Goal: Task Accomplishment & Management: Manage account settings

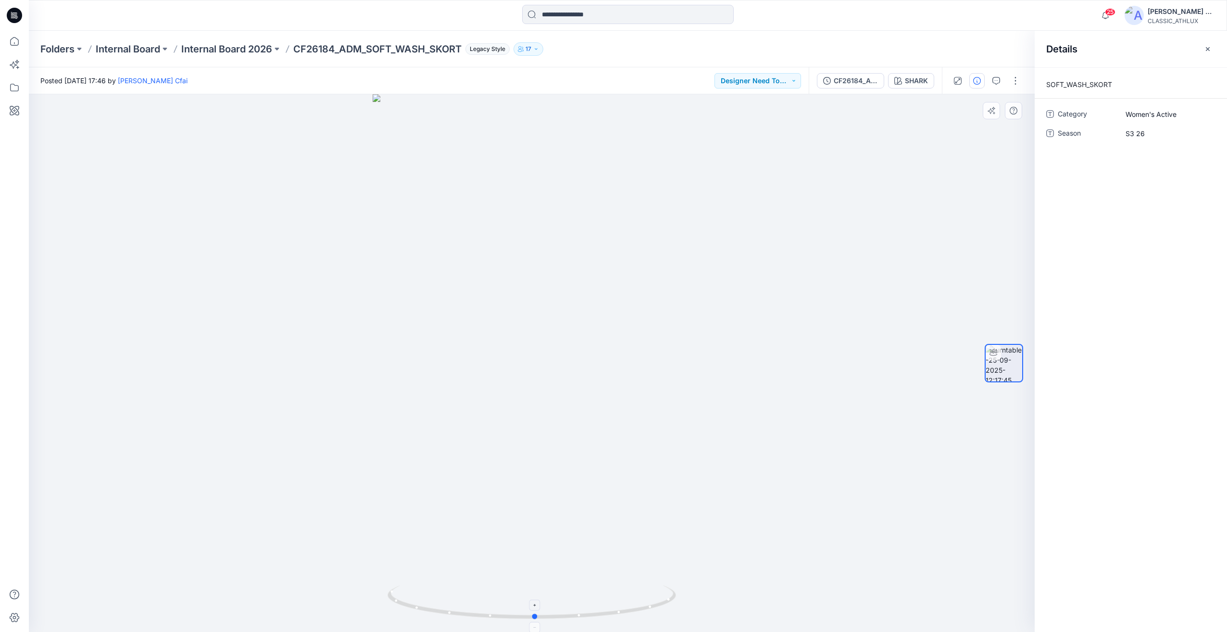
drag, startPoint x: 616, startPoint y: 613, endPoint x: 620, endPoint y: 598, distance: 15.7
click at [620, 598] on icon at bounding box center [532, 603] width 291 height 36
click at [219, 50] on p "Internal Board 2026" at bounding box center [226, 48] width 91 height 13
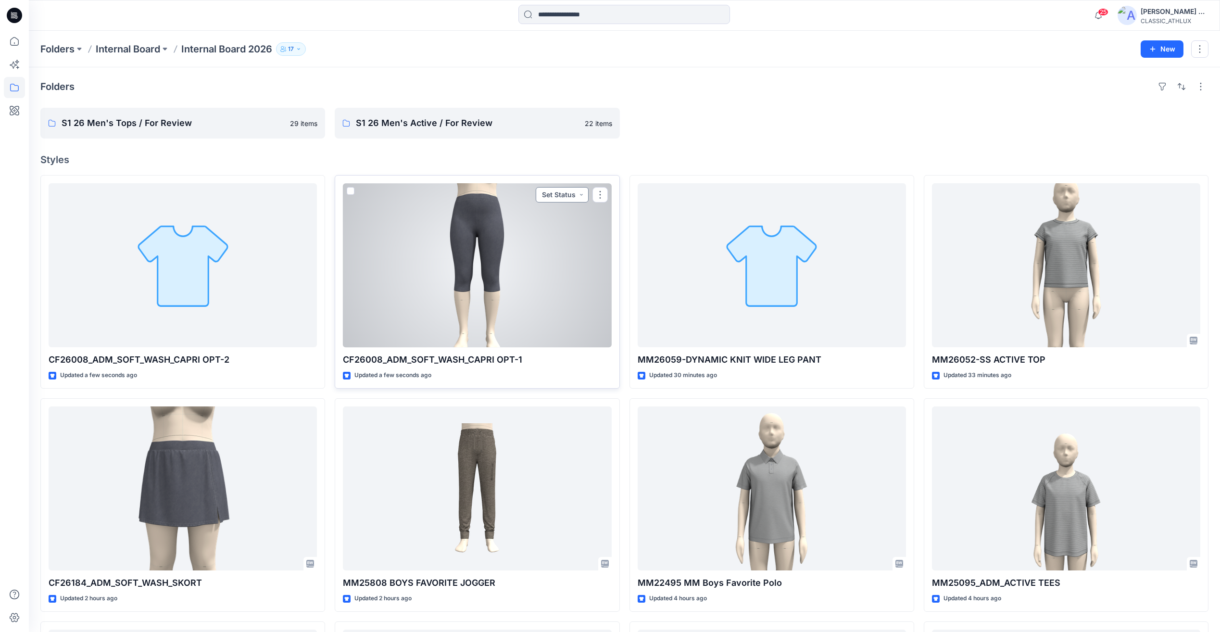
click at [561, 195] on button "Set Status" at bounding box center [562, 194] width 53 height 15
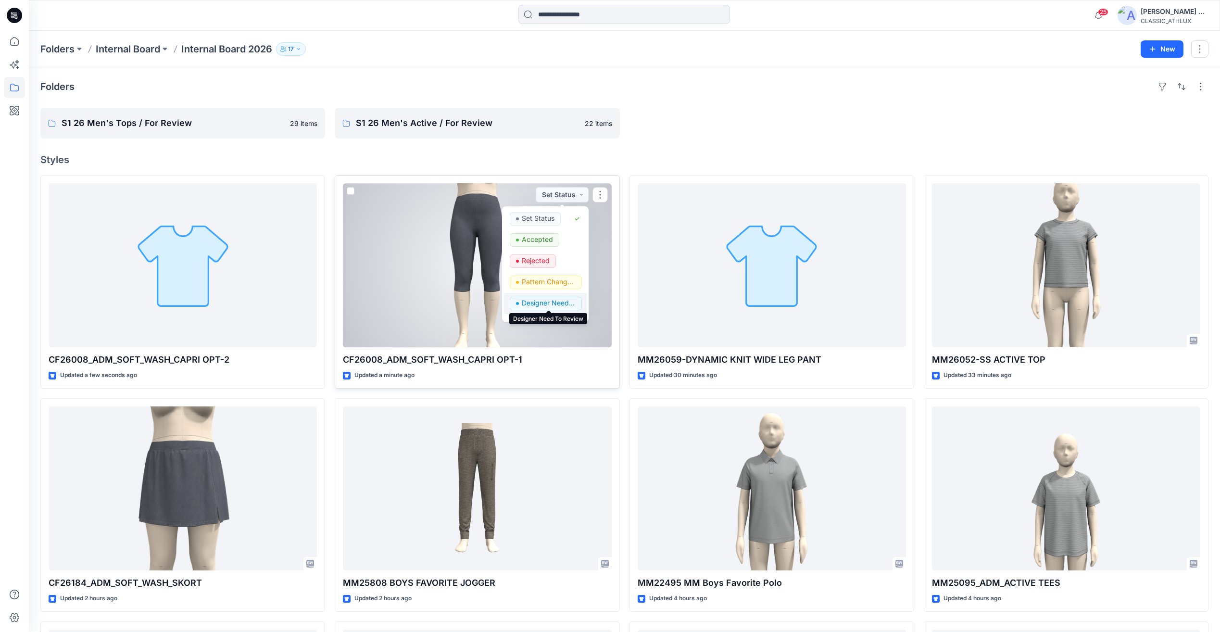
click at [536, 305] on p "Designer Need To Review" at bounding box center [549, 303] width 54 height 12
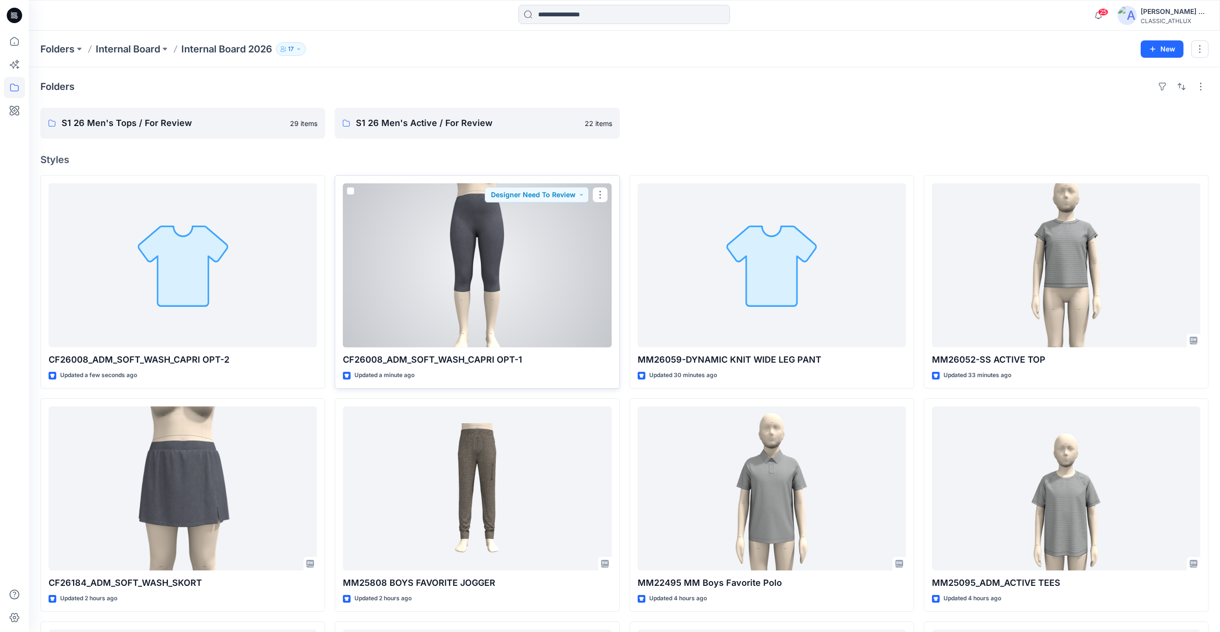
click at [539, 253] on div at bounding box center [477, 265] width 268 height 164
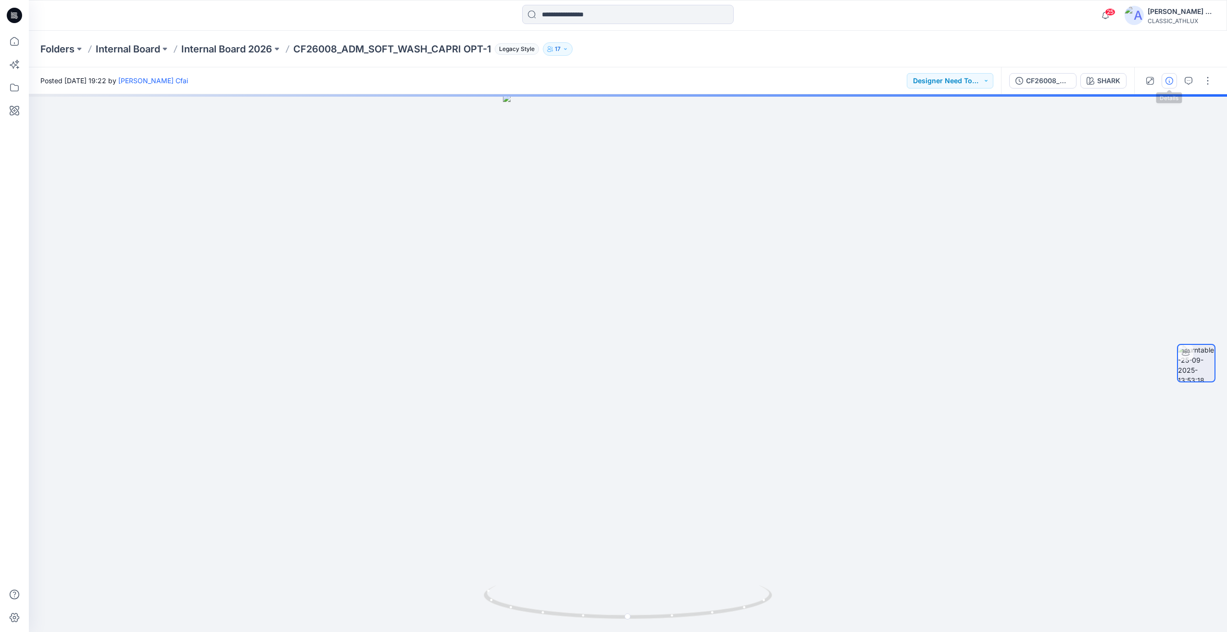
click at [1171, 82] on icon "button" at bounding box center [1169, 81] width 8 height 8
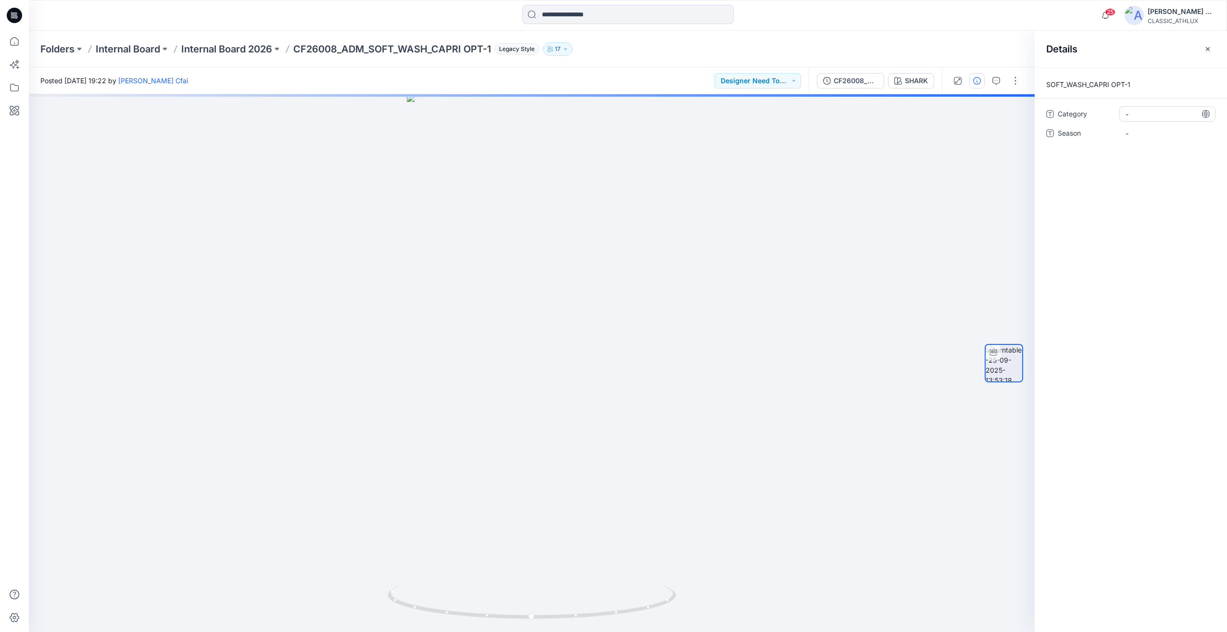
click at [1144, 113] on span "-" at bounding box center [1167, 114] width 84 height 10
type textarea "**********"
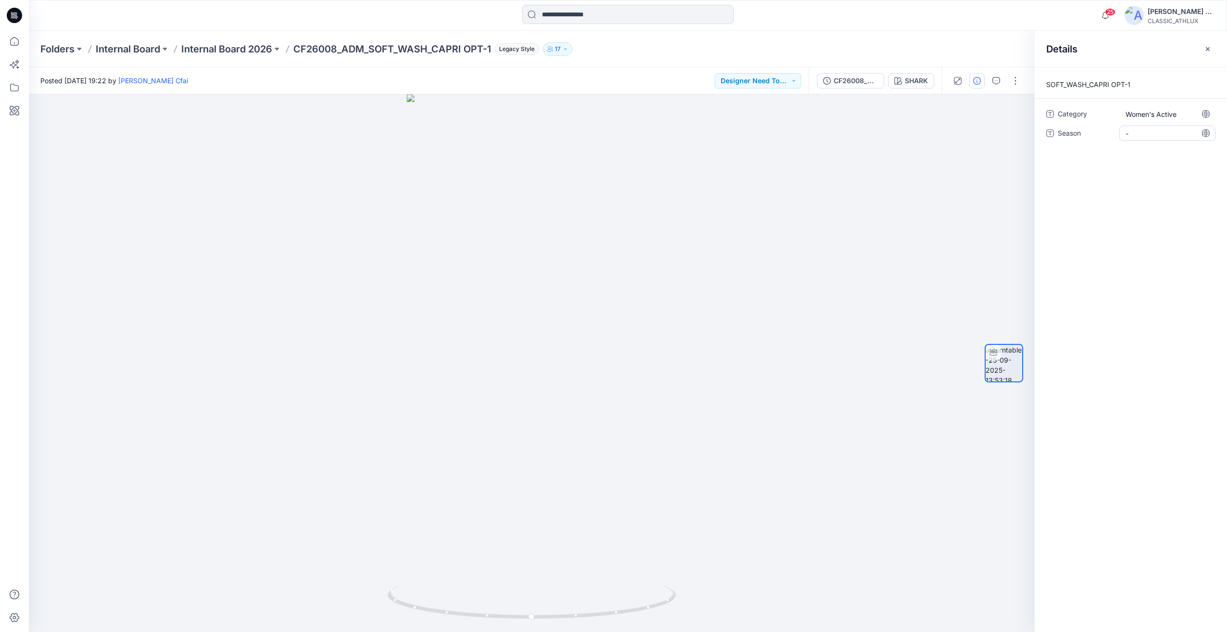
click at [1140, 135] on span "-" at bounding box center [1167, 133] width 84 height 10
type textarea "*****"
click at [917, 84] on div "SHARK" at bounding box center [916, 80] width 23 height 11
click at [247, 50] on p "Internal Board 2026" at bounding box center [226, 48] width 91 height 13
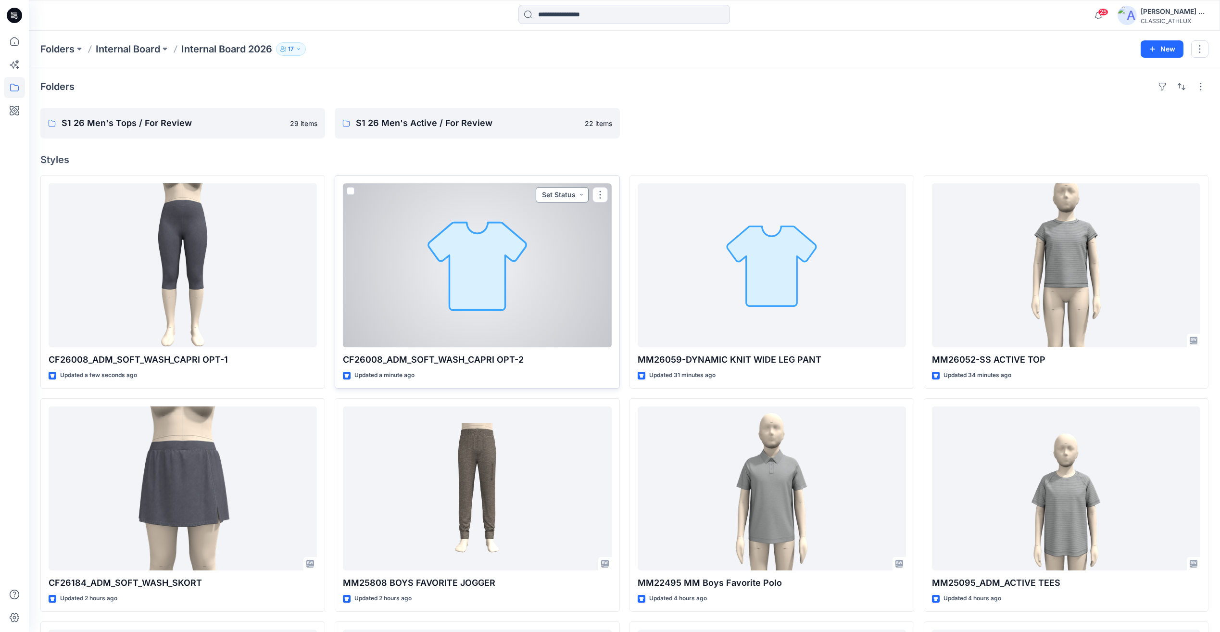
click at [563, 198] on button "Set Status" at bounding box center [562, 194] width 53 height 15
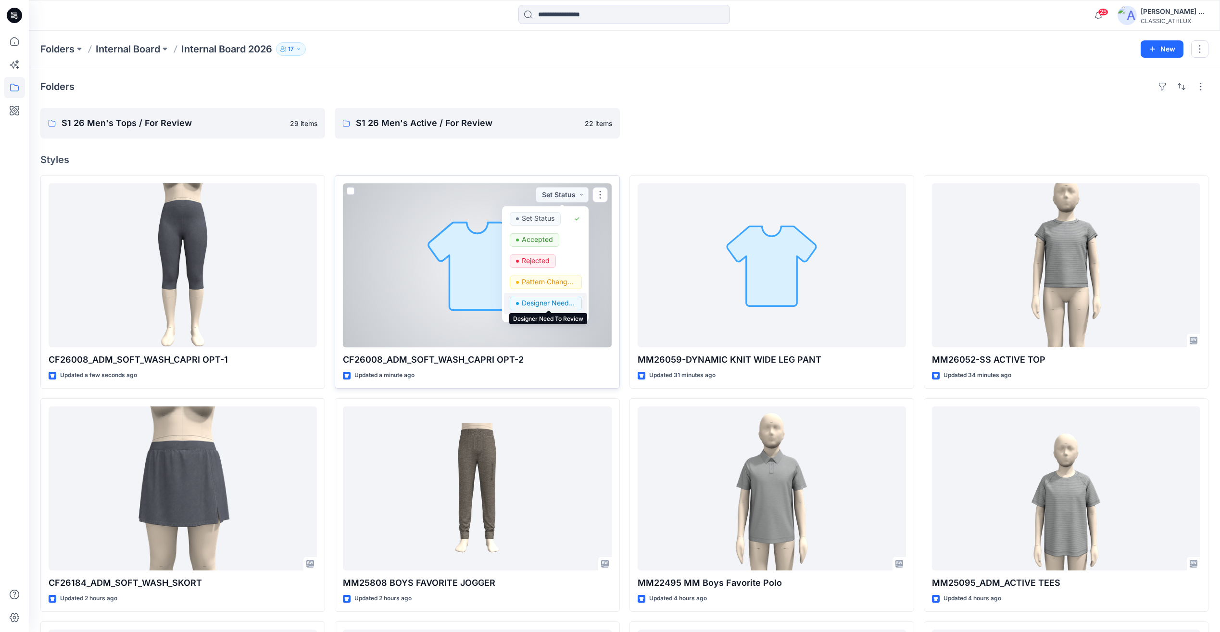
click at [534, 300] on p "Designer Need To Review" at bounding box center [549, 303] width 54 height 12
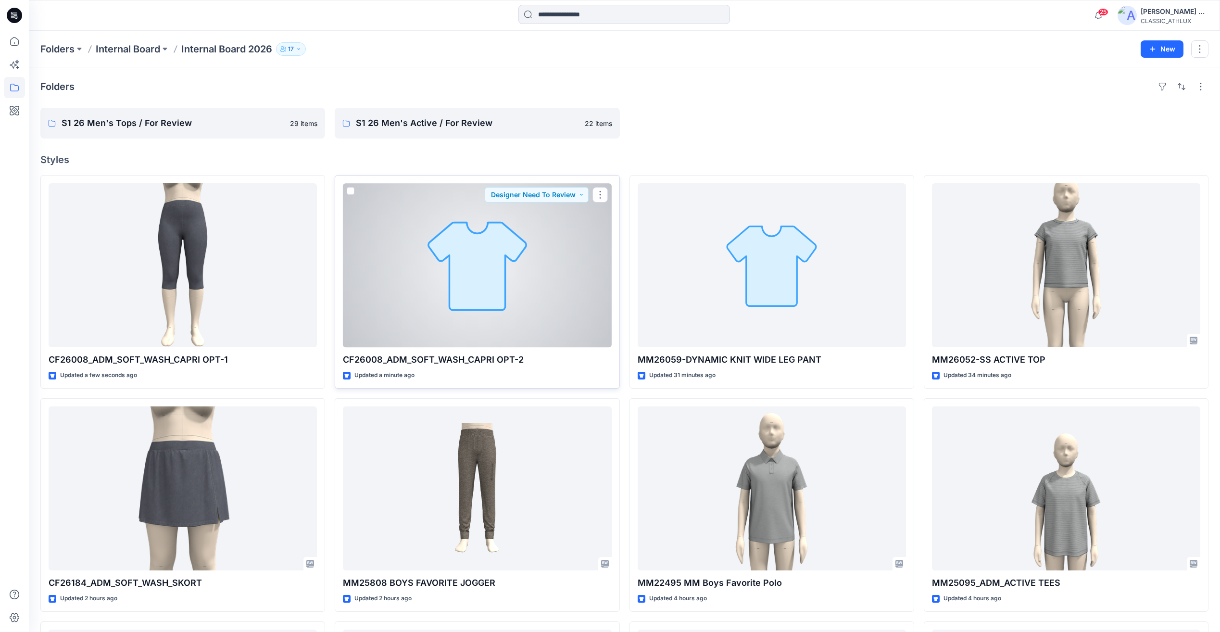
click at [554, 271] on div at bounding box center [477, 265] width 268 height 164
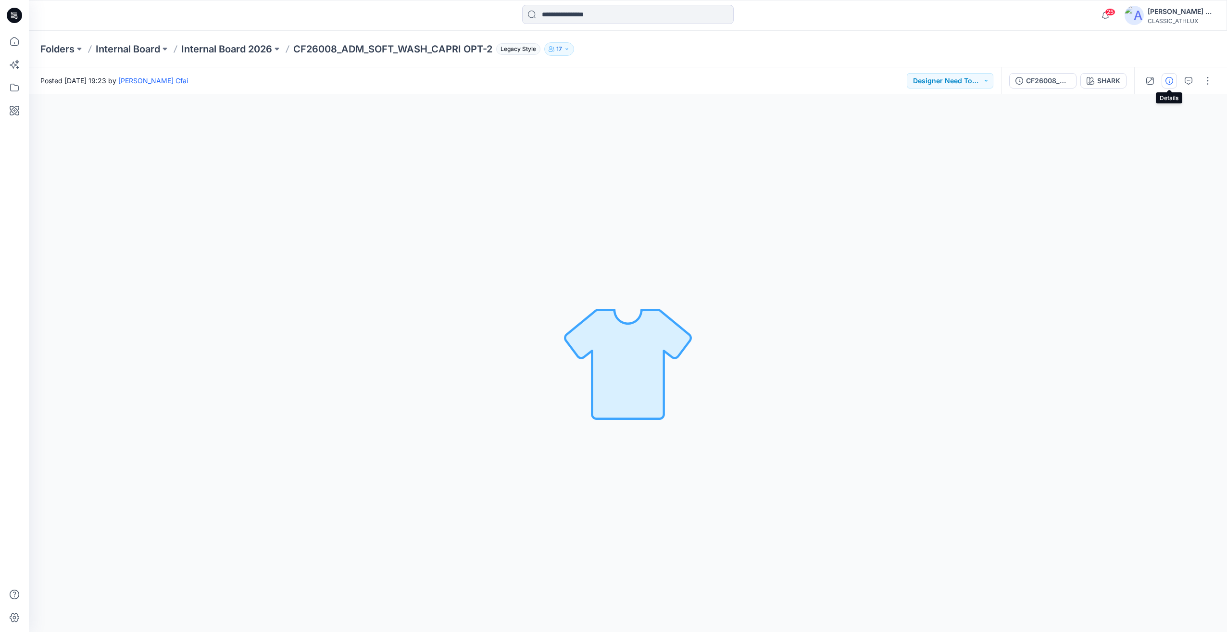
click at [1171, 84] on icon "button" at bounding box center [1169, 81] width 8 height 8
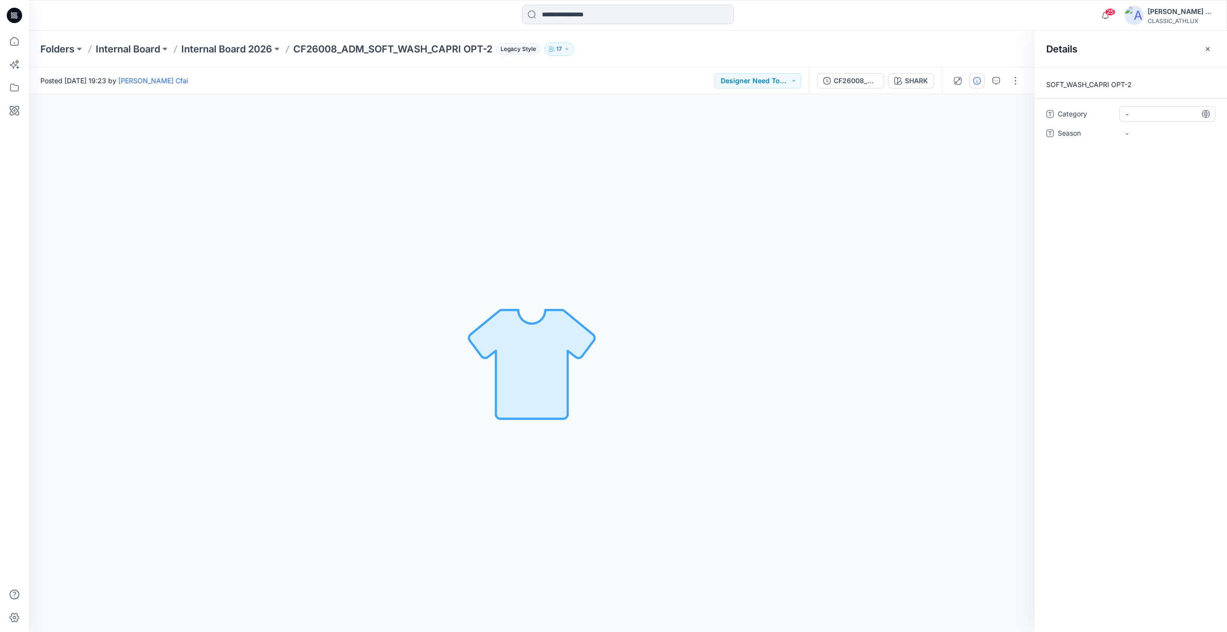
click at [1138, 119] on div "-" at bounding box center [1167, 113] width 96 height 15
click at [1163, 113] on textarea "*******" at bounding box center [1167, 113] width 96 height 15
type textarea "**********"
click at [1155, 134] on span "-" at bounding box center [1167, 133] width 84 height 10
type textarea "*****"
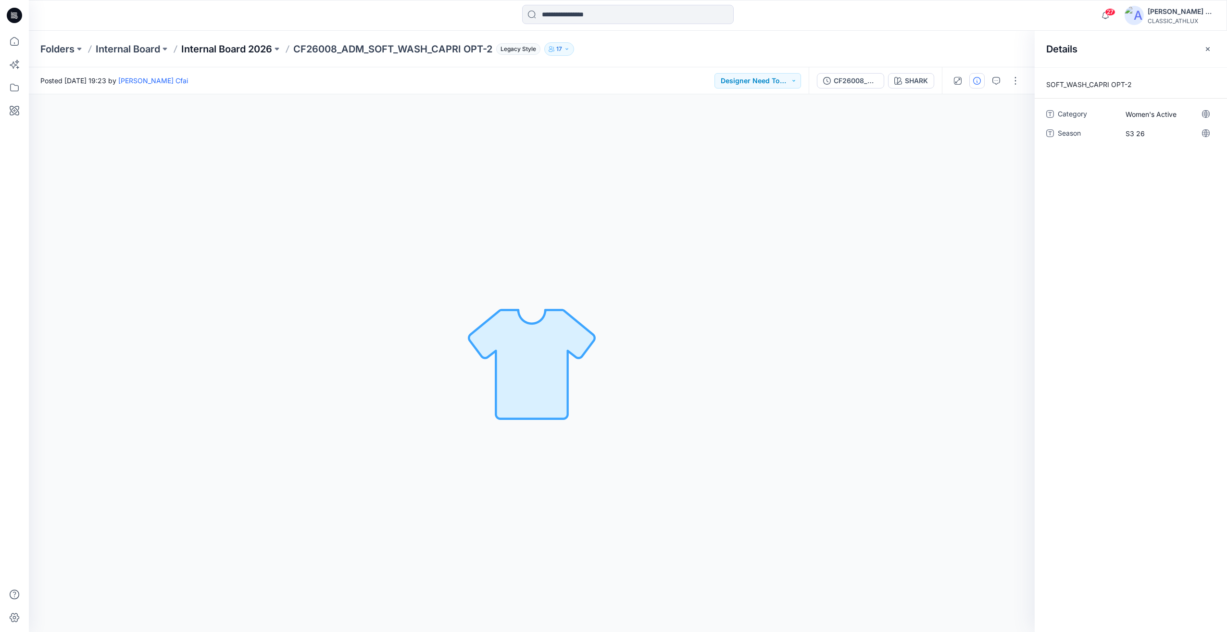
click at [229, 45] on p "Internal Board 2026" at bounding box center [226, 48] width 91 height 13
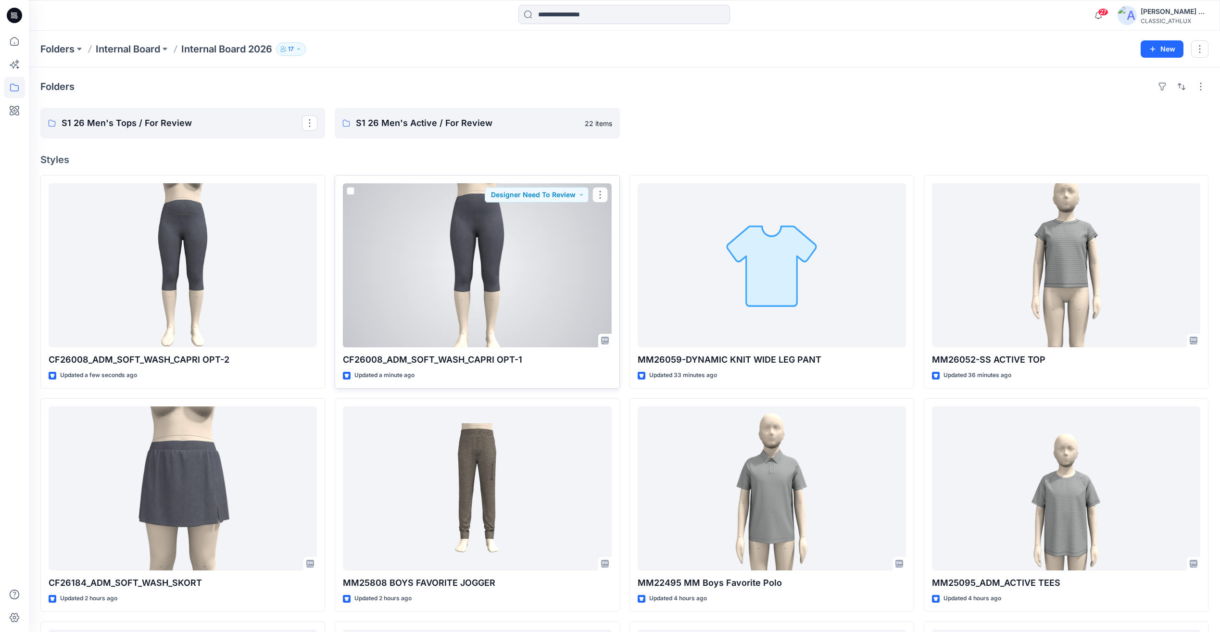
click at [539, 290] on div at bounding box center [477, 265] width 268 height 164
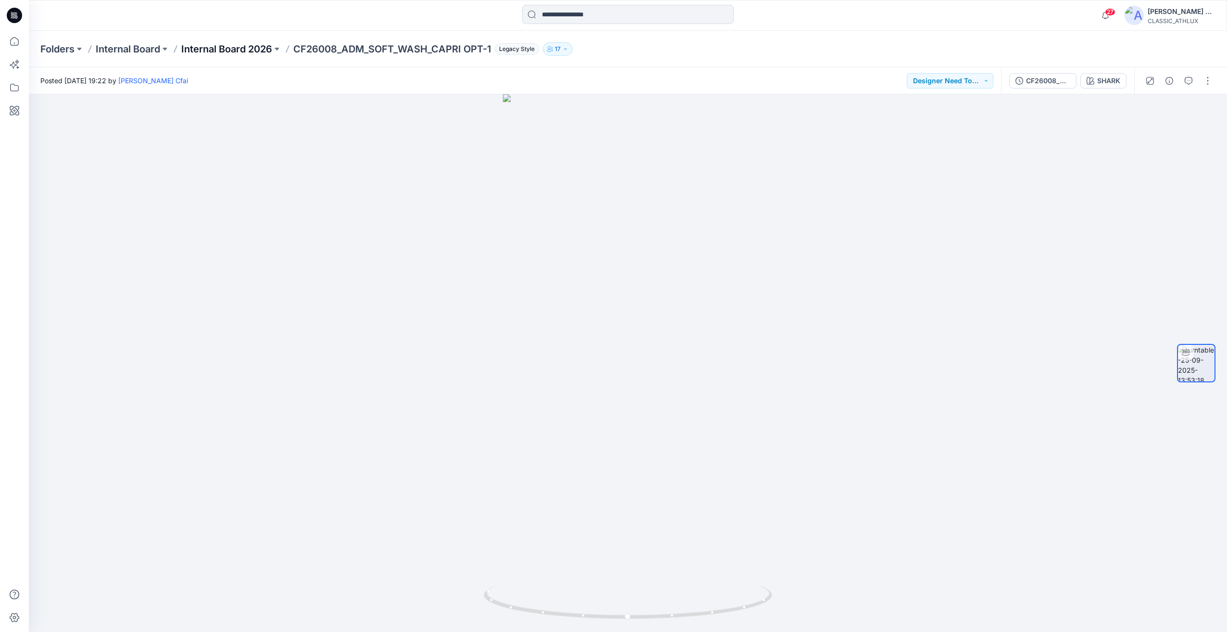
click at [234, 48] on p "Internal Board 2026" at bounding box center [226, 48] width 91 height 13
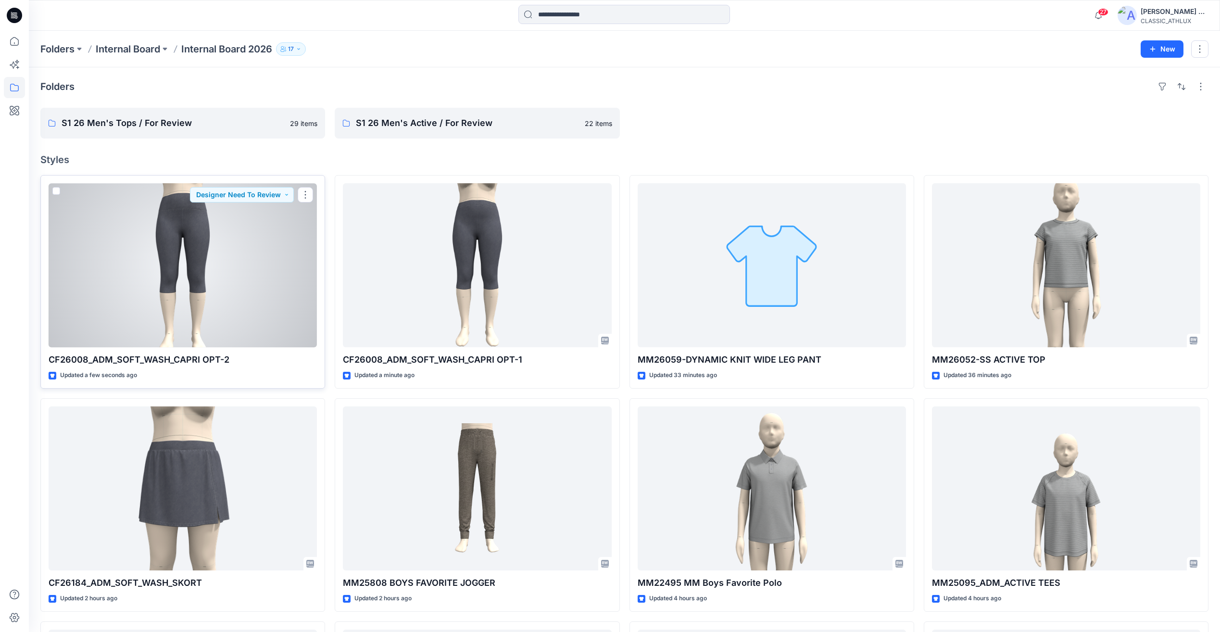
click at [242, 300] on div at bounding box center [183, 265] width 268 height 164
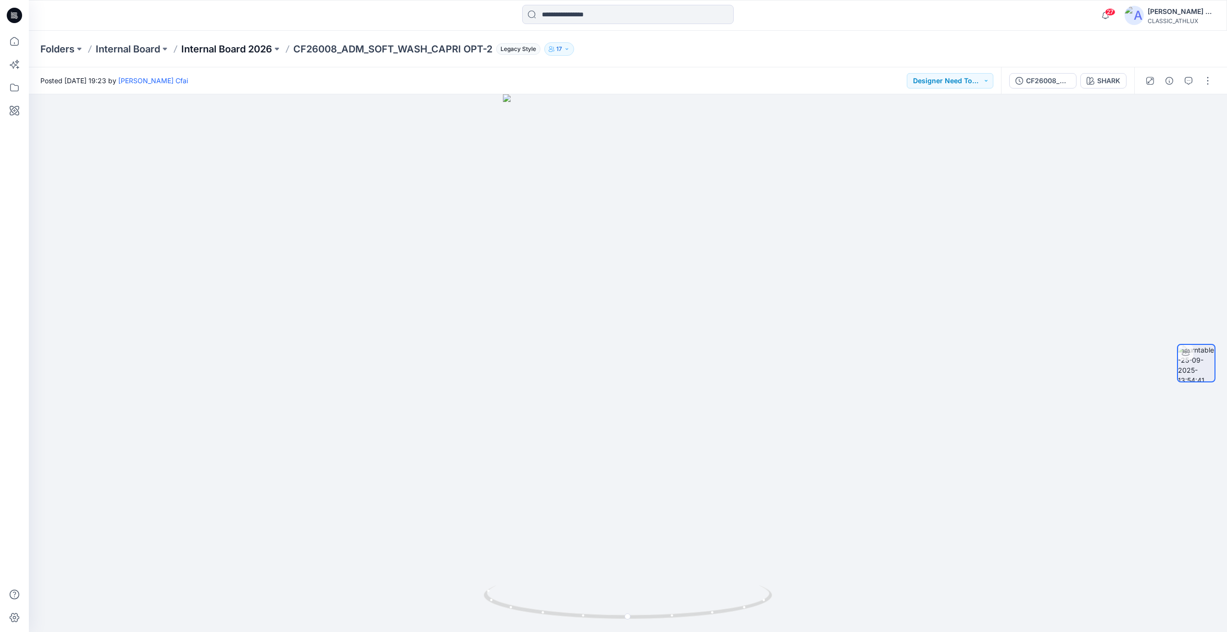
click at [233, 48] on p "Internal Board 2026" at bounding box center [226, 48] width 91 height 13
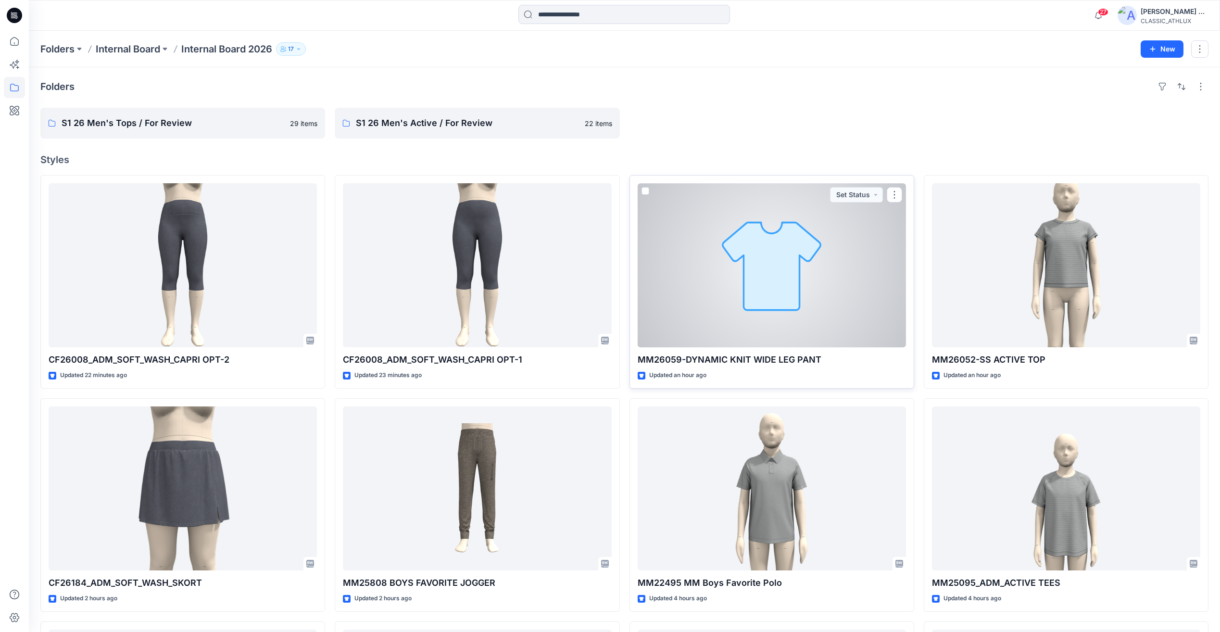
click at [847, 256] on div at bounding box center [771, 265] width 268 height 164
